Goal: Information Seeking & Learning: Learn about a topic

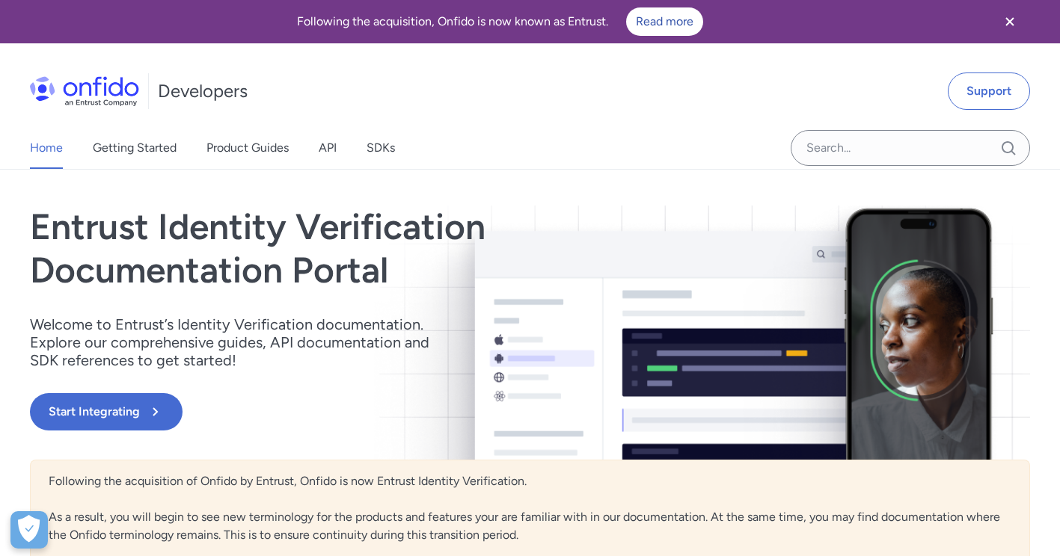
click at [340, 148] on div "Home Getting Started Product Guides API SDKs" at bounding box center [227, 148] width 455 height 42
click at [332, 148] on link "API" at bounding box center [328, 148] width 18 height 42
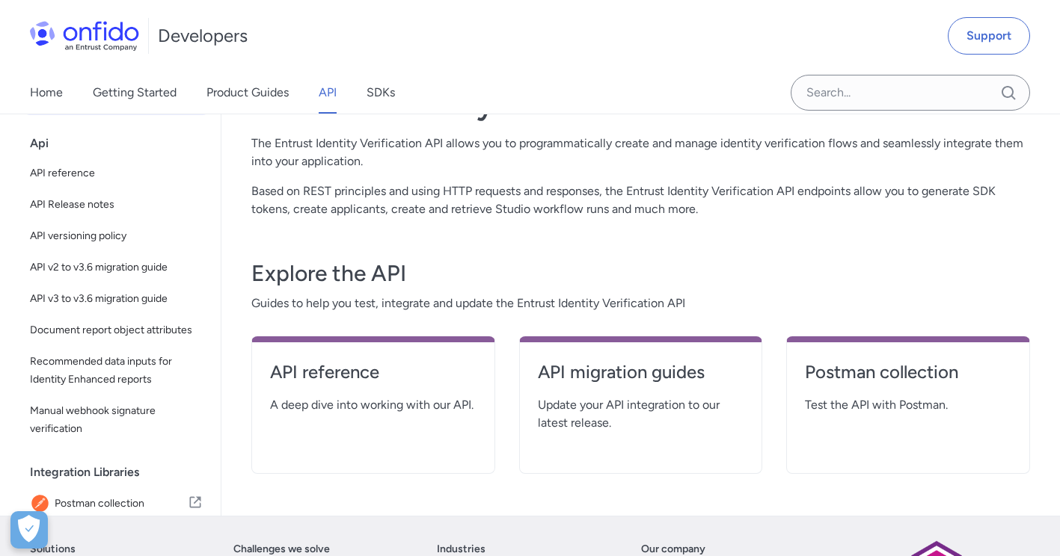
scroll to position [150, 0]
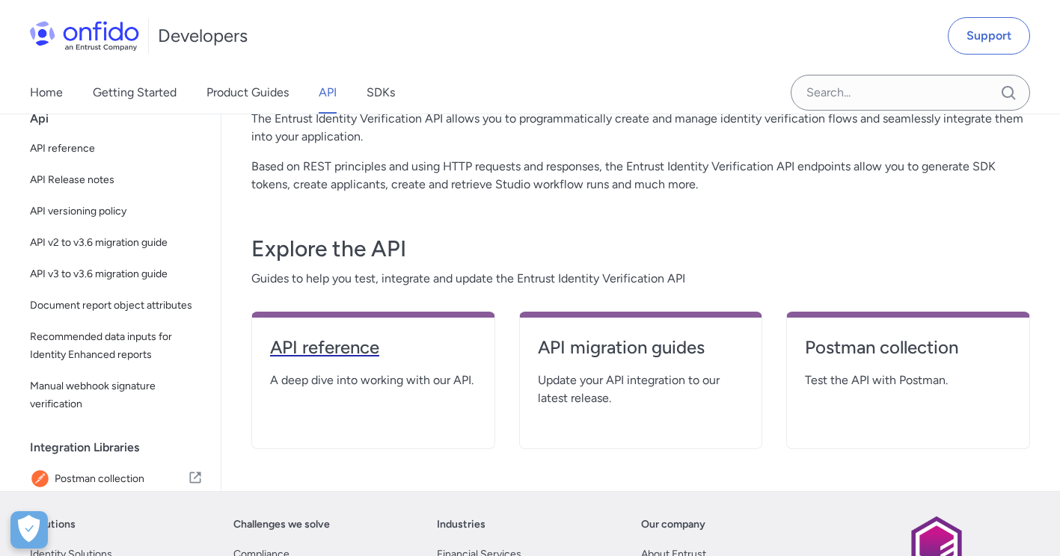
click at [346, 343] on h4 "API reference" at bounding box center [373, 348] width 206 height 24
select select "http"
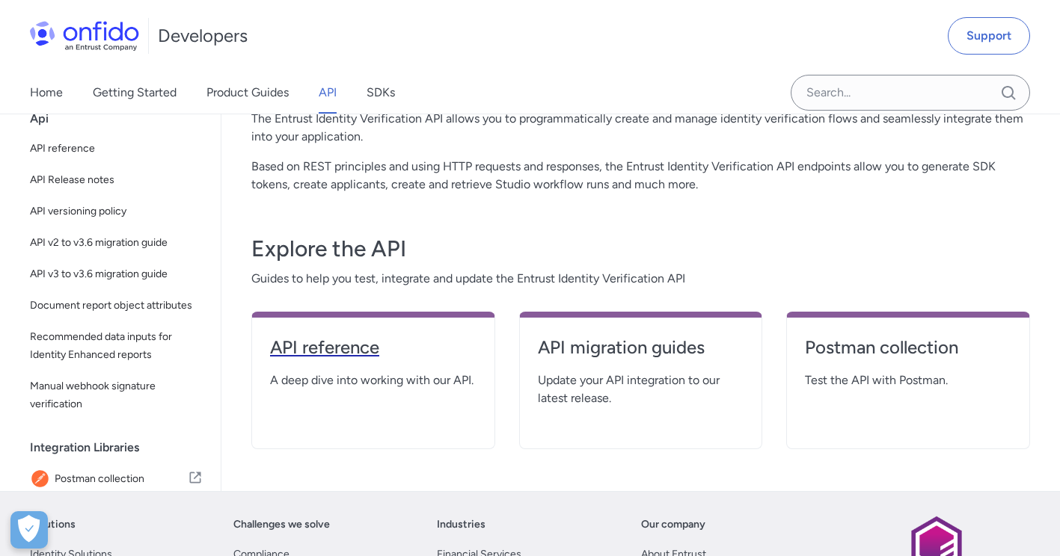
select select "http"
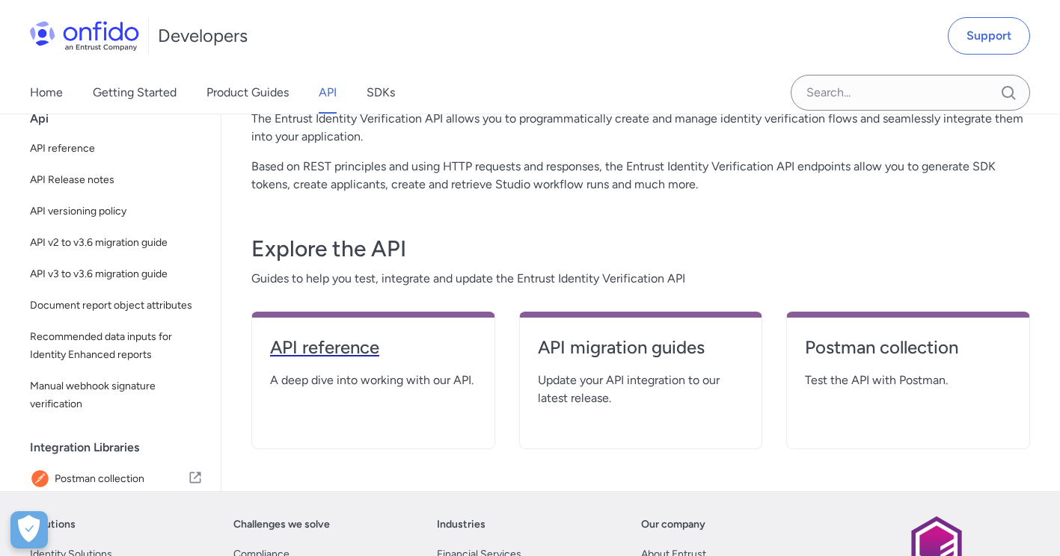
select select "http"
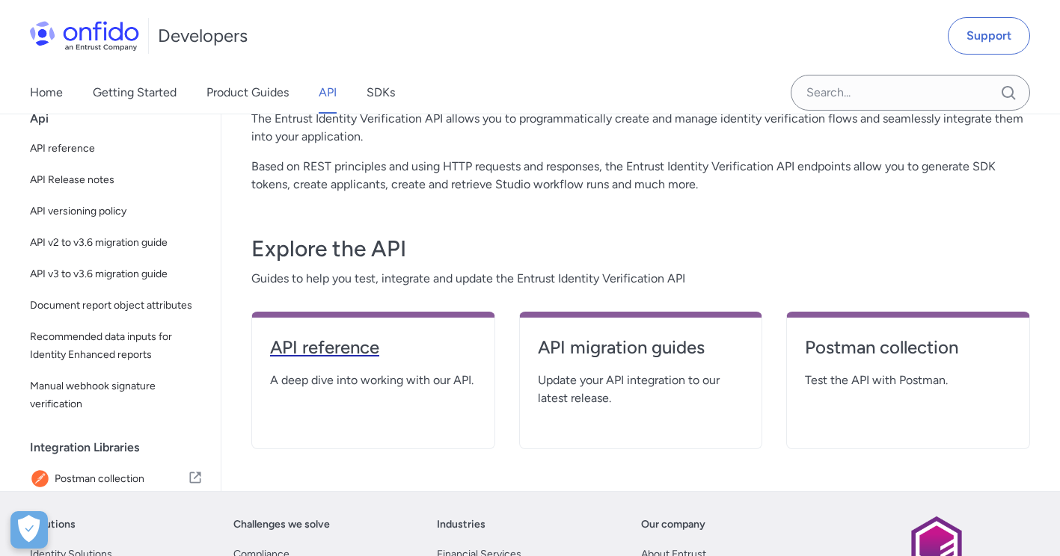
select select "http"
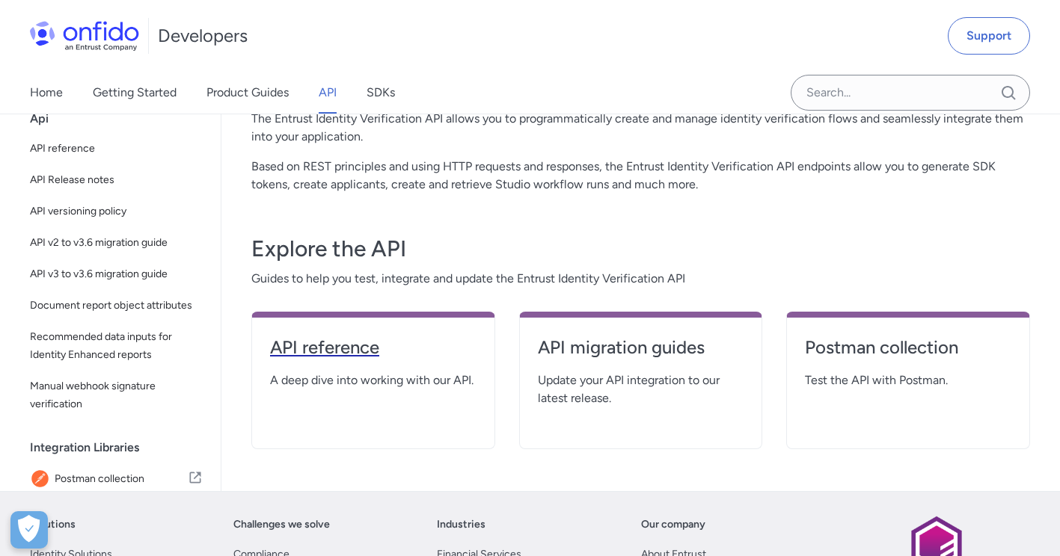
select select "http"
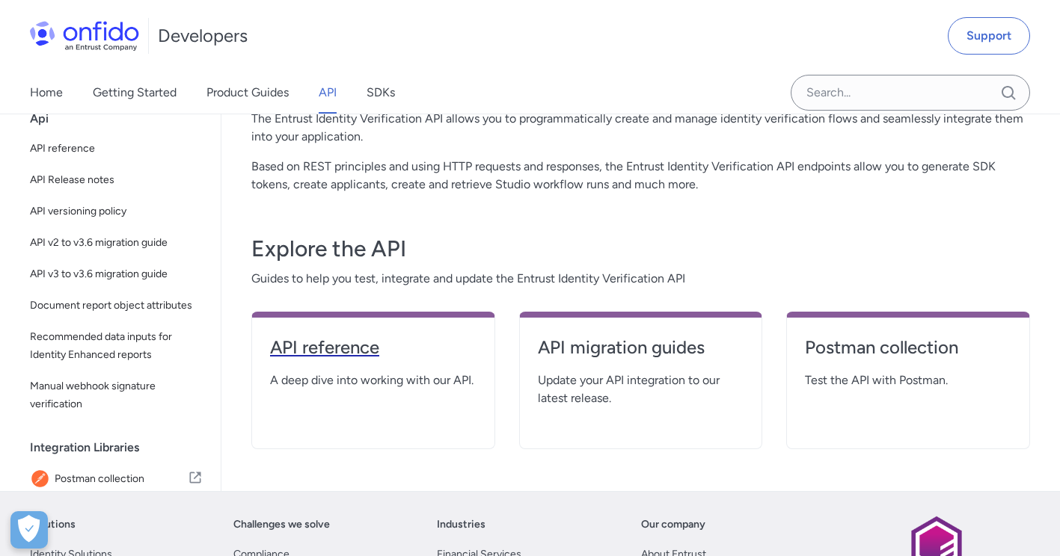
select select "http"
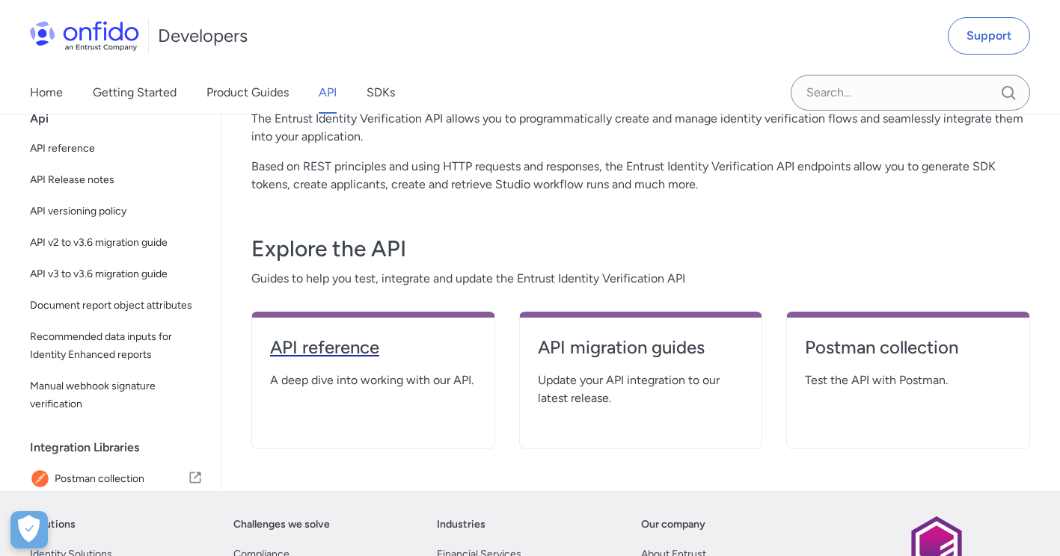
select select "http"
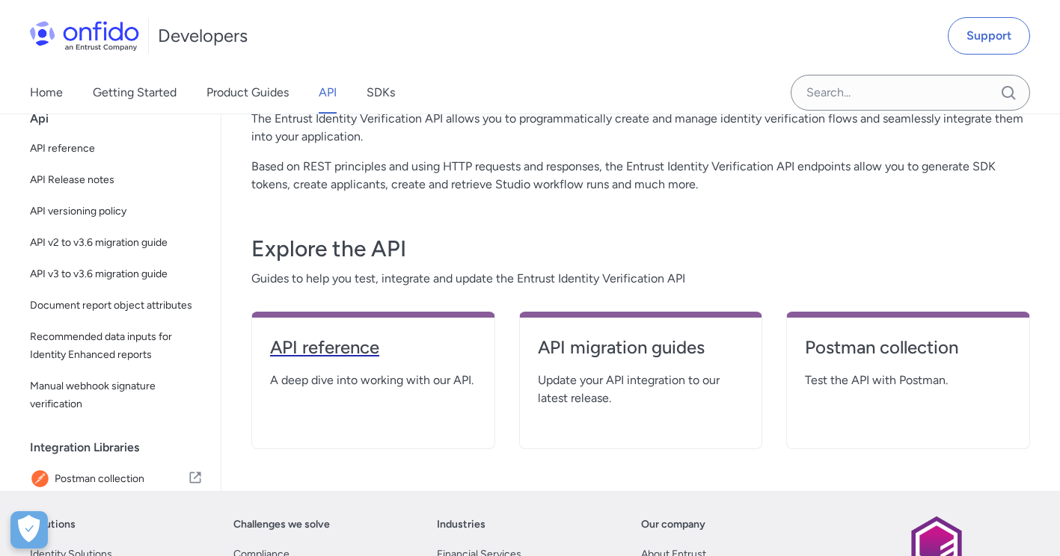
select select "http"
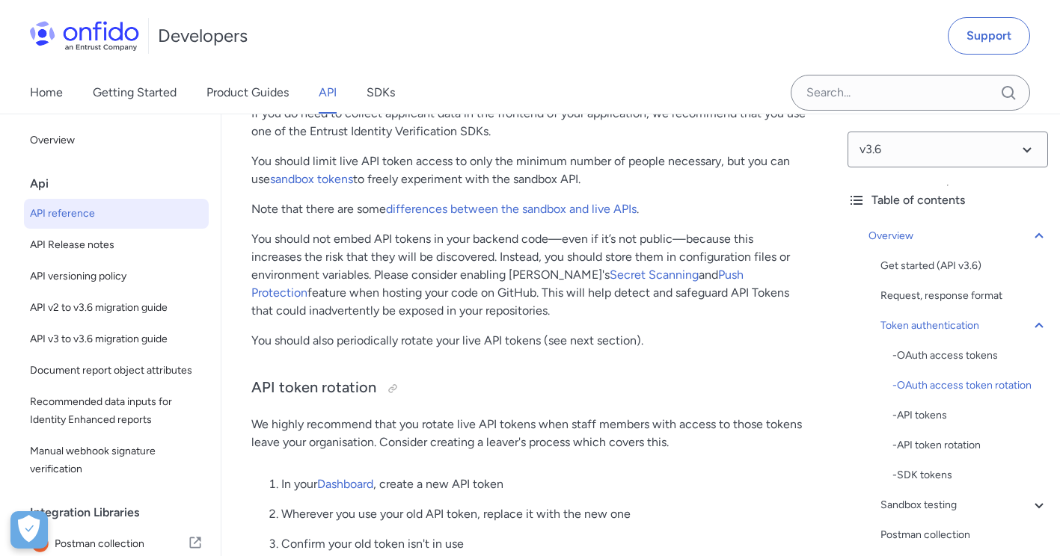
scroll to position [1645, 0]
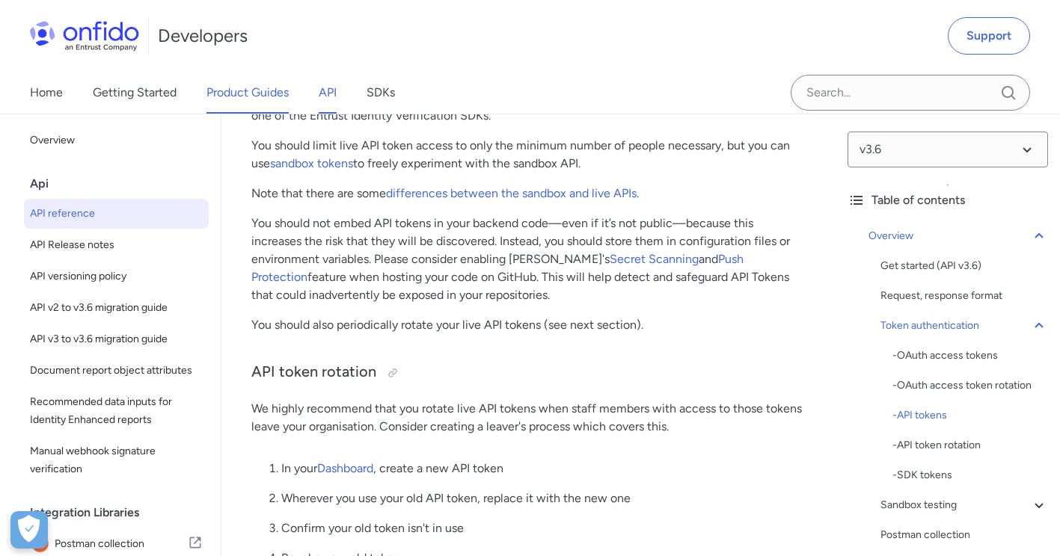
click at [237, 87] on link "Product Guides" at bounding box center [247, 93] width 82 height 42
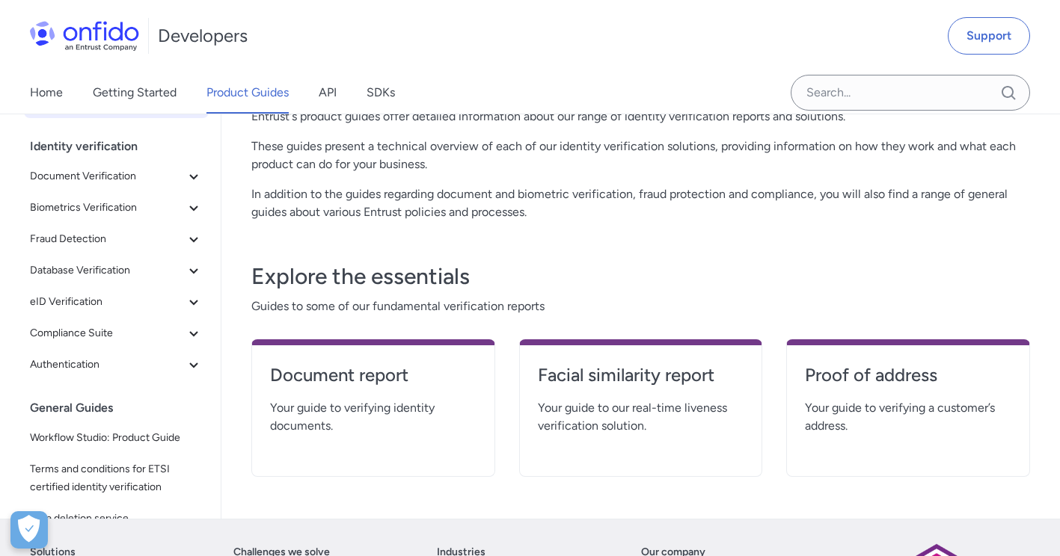
scroll to position [150, 0]
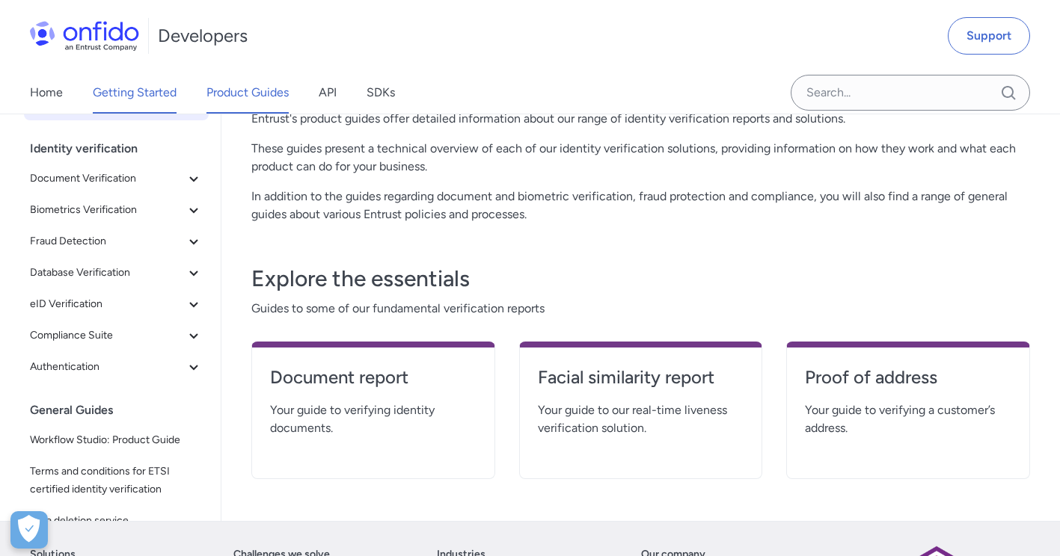
click at [169, 97] on link "Getting Started" at bounding box center [135, 93] width 84 height 42
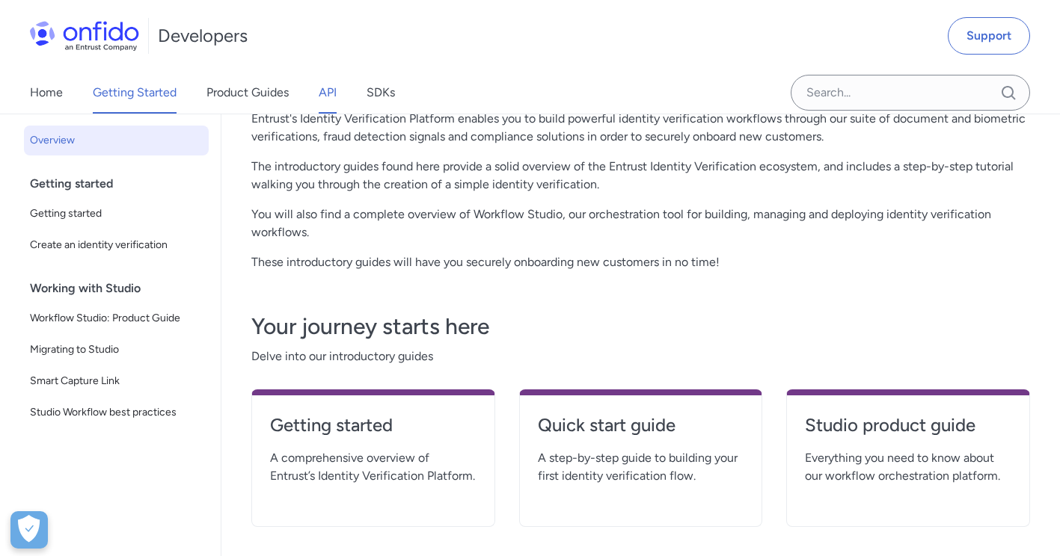
click at [332, 95] on link "API" at bounding box center [328, 93] width 18 height 42
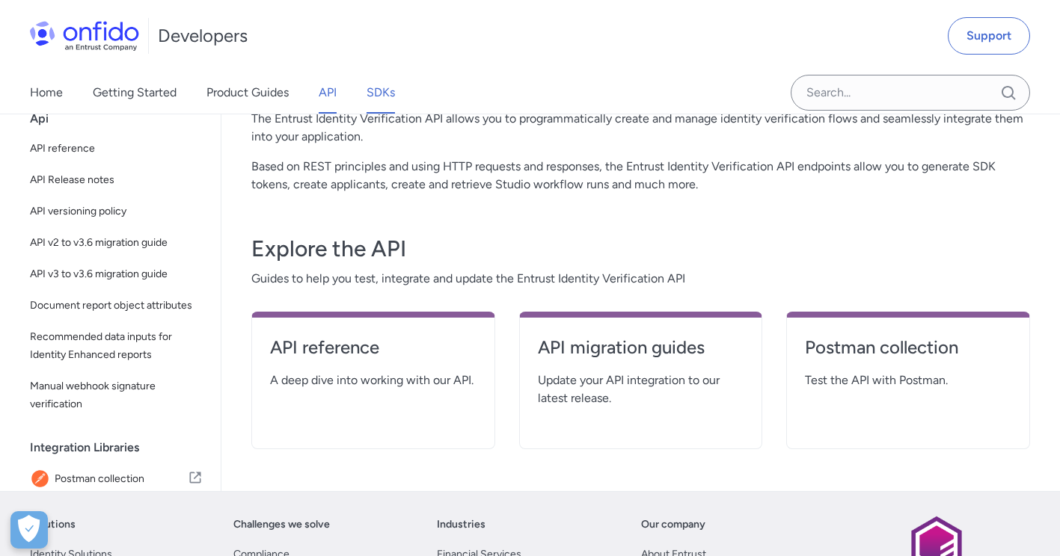
click at [395, 93] on link "SDKs" at bounding box center [380, 93] width 28 height 42
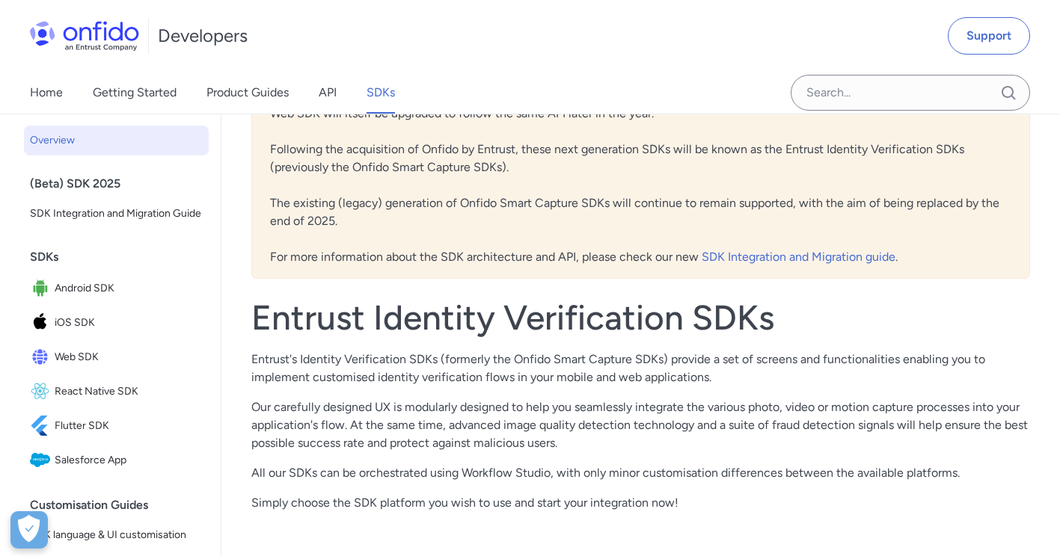
scroll to position [75, 0]
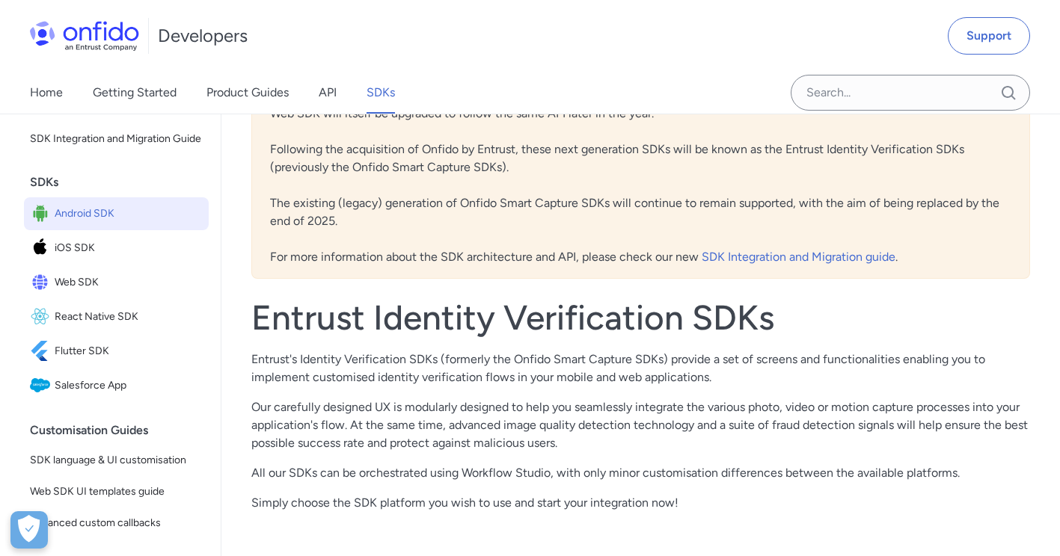
click at [140, 224] on span "Android SDK" at bounding box center [129, 213] width 148 height 21
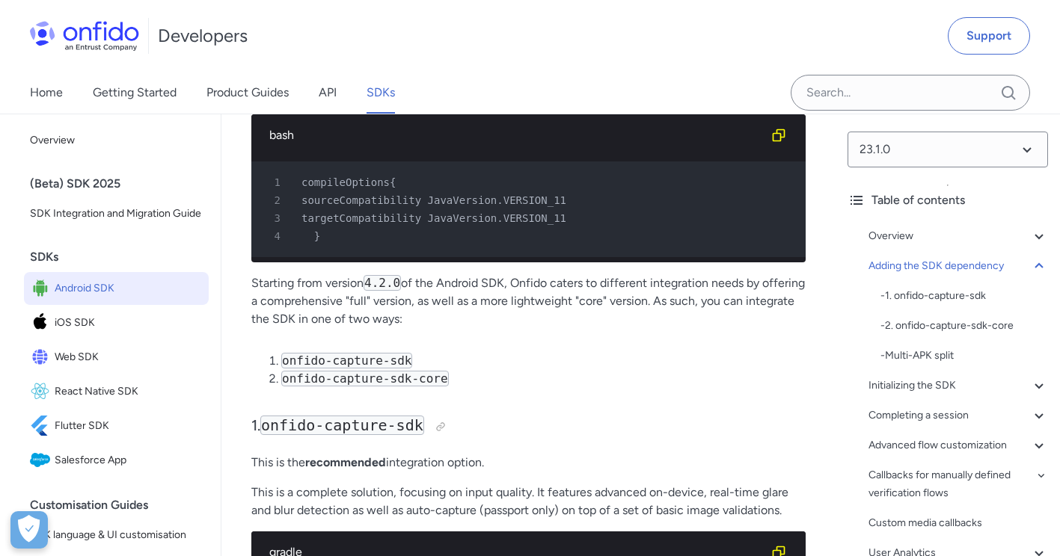
scroll to position [1570, 0]
